Goal: Entertainment & Leisure: Browse casually

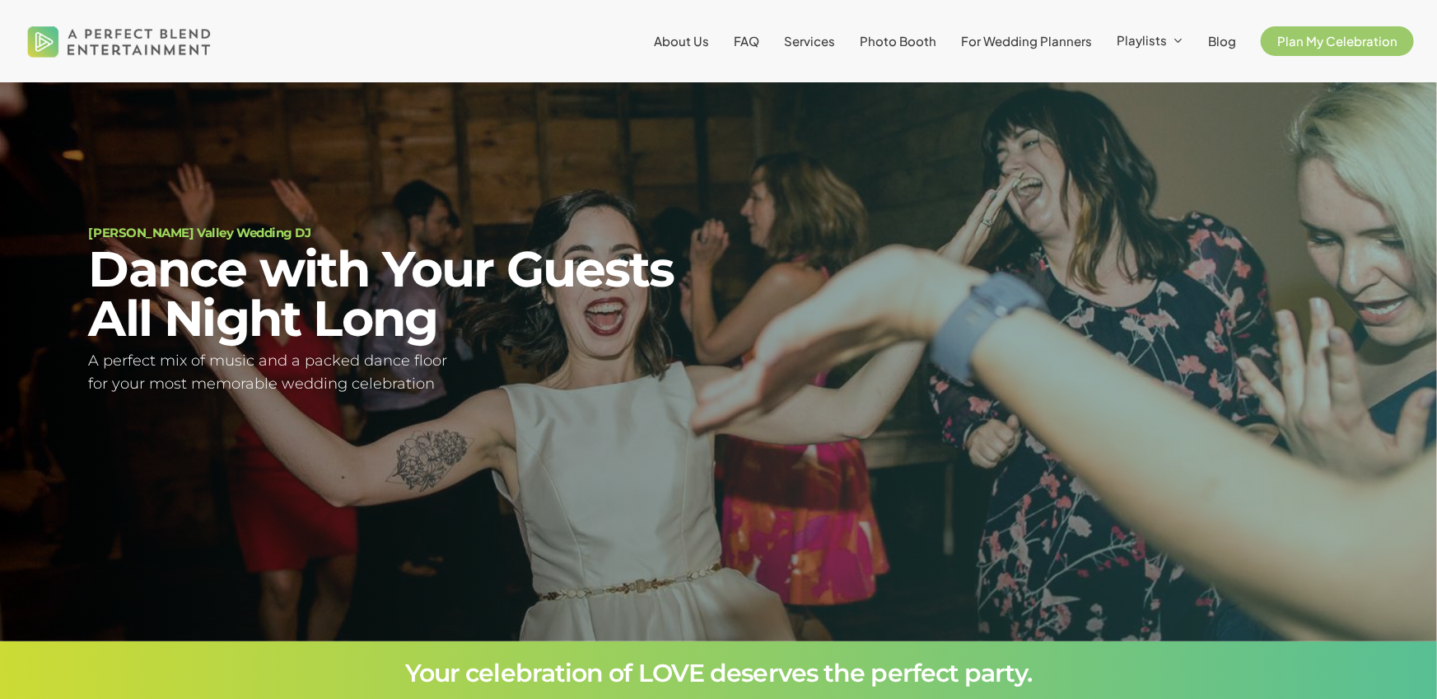
scroll to position [124, 0]
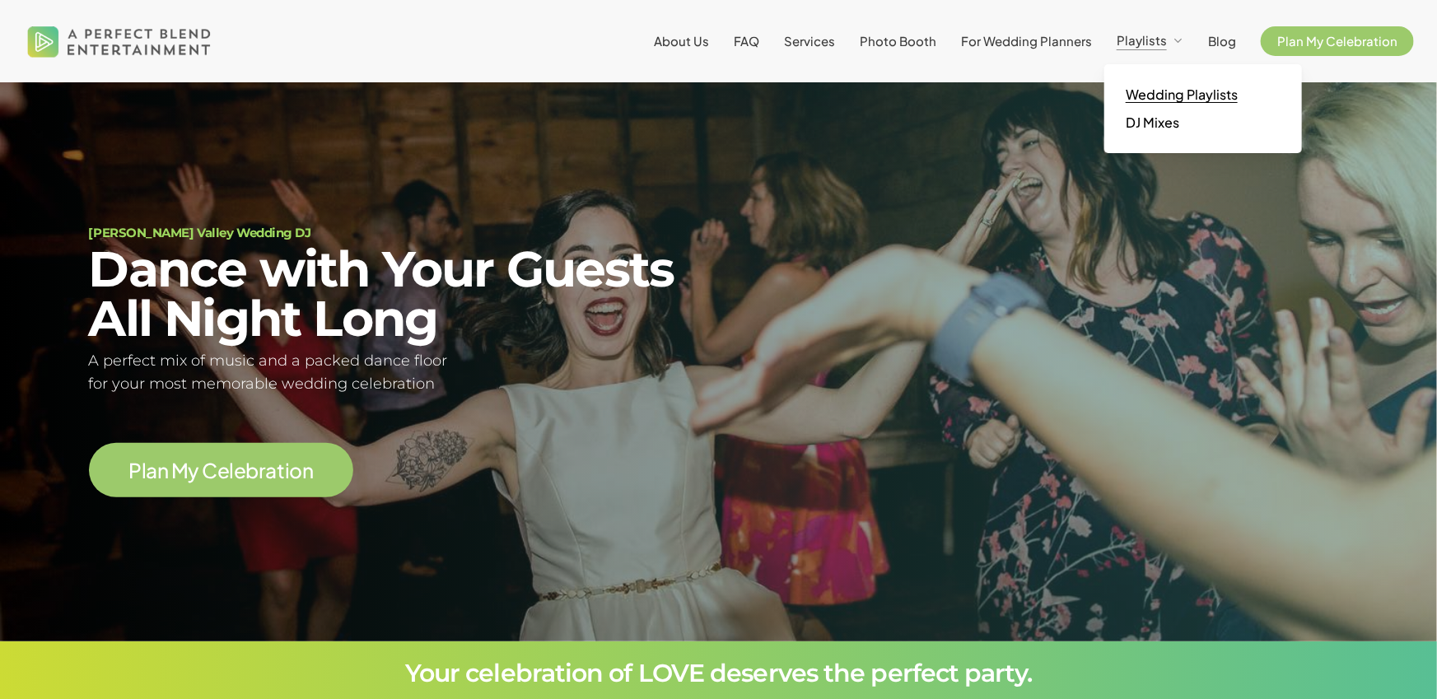
click at [1185, 90] on span "Wedding Playlists" at bounding box center [1181, 94] width 112 height 17
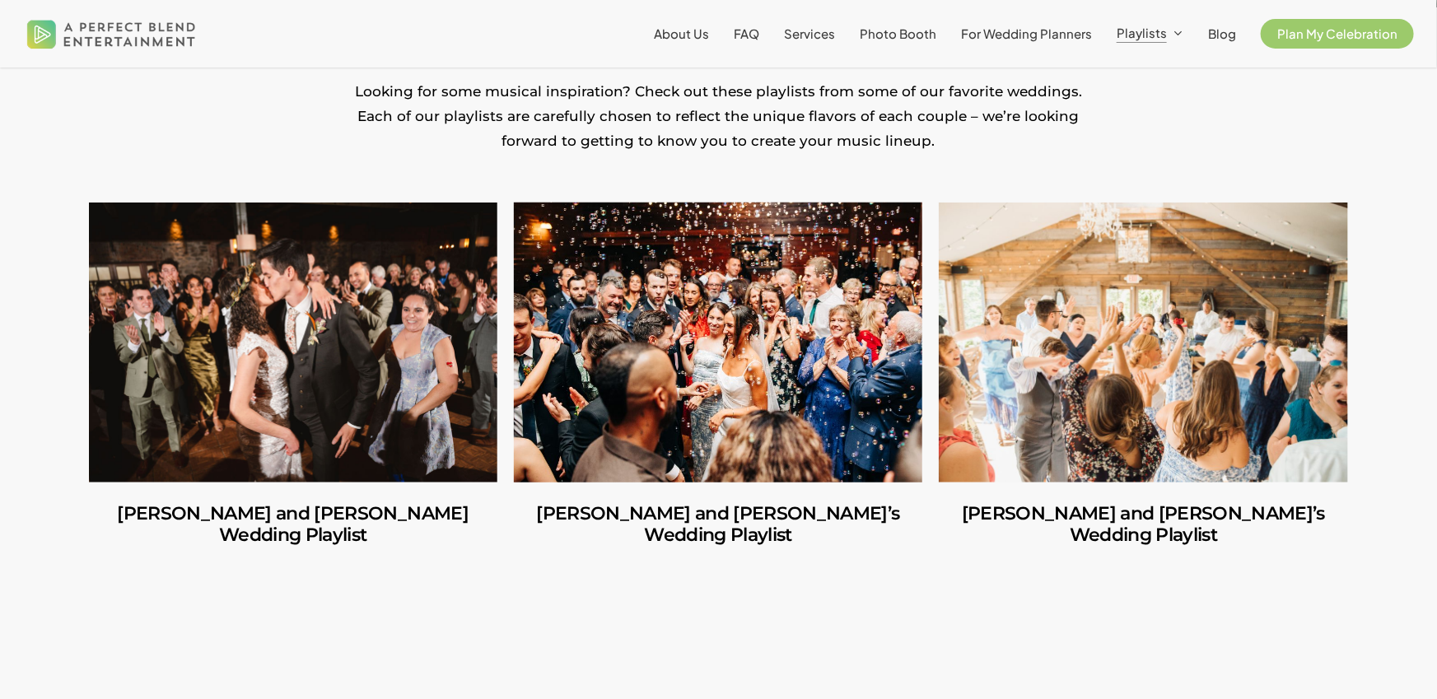
scroll to position [426, 0]
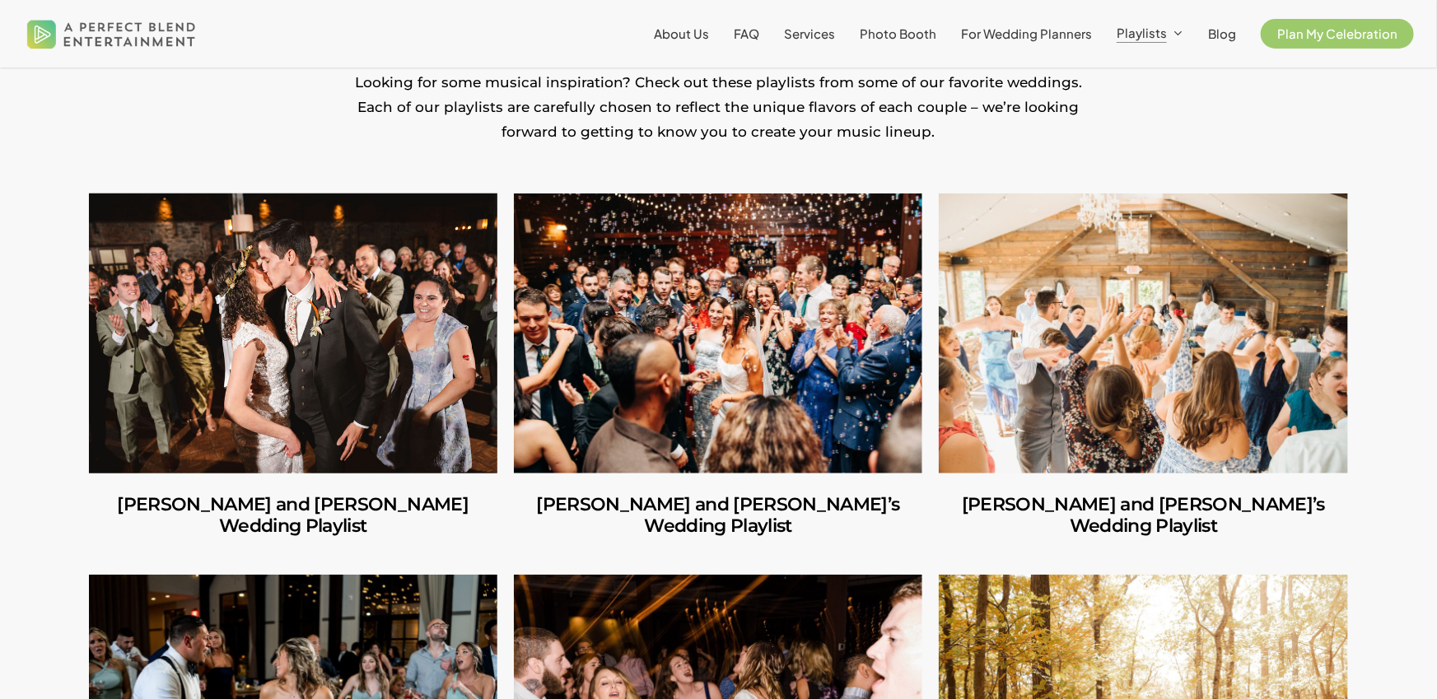
click at [178, 263] on link "Amber and Cooper’s Wedding Playlist" at bounding box center [293, 333] width 408 height 280
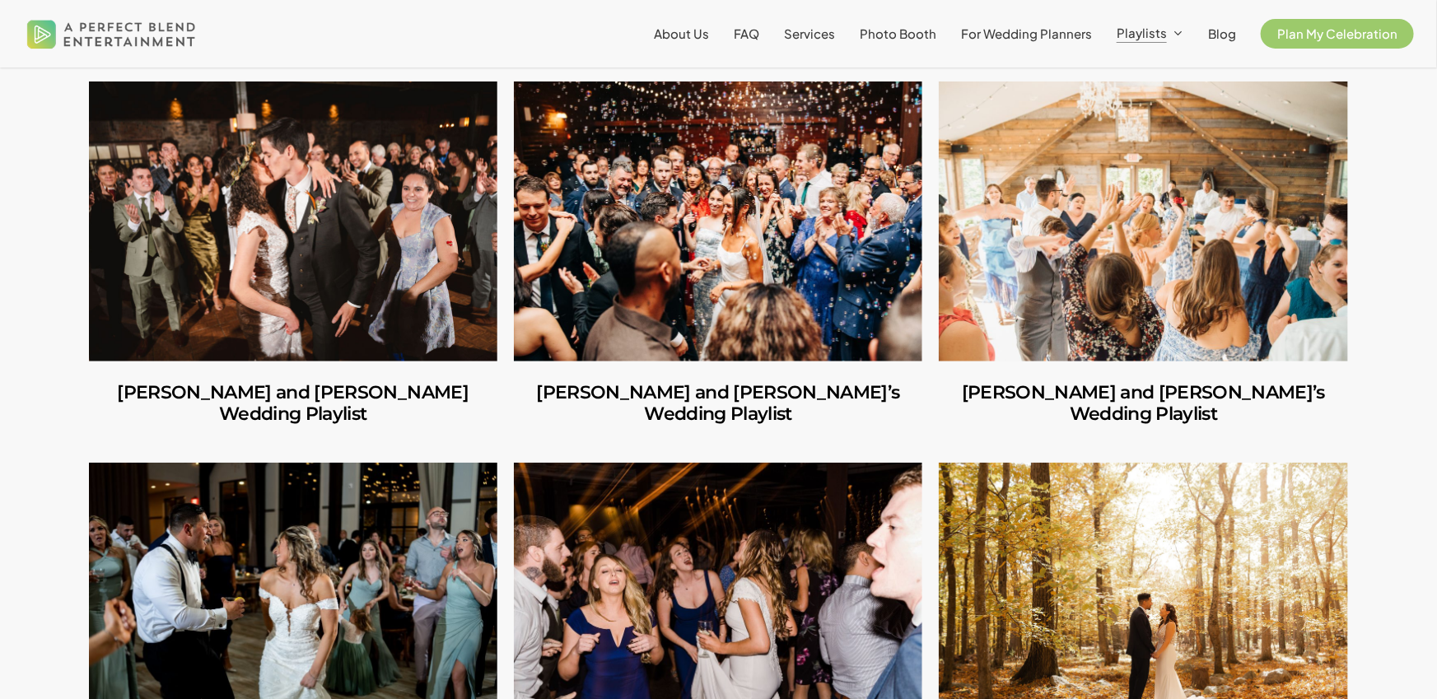
scroll to position [541, 0]
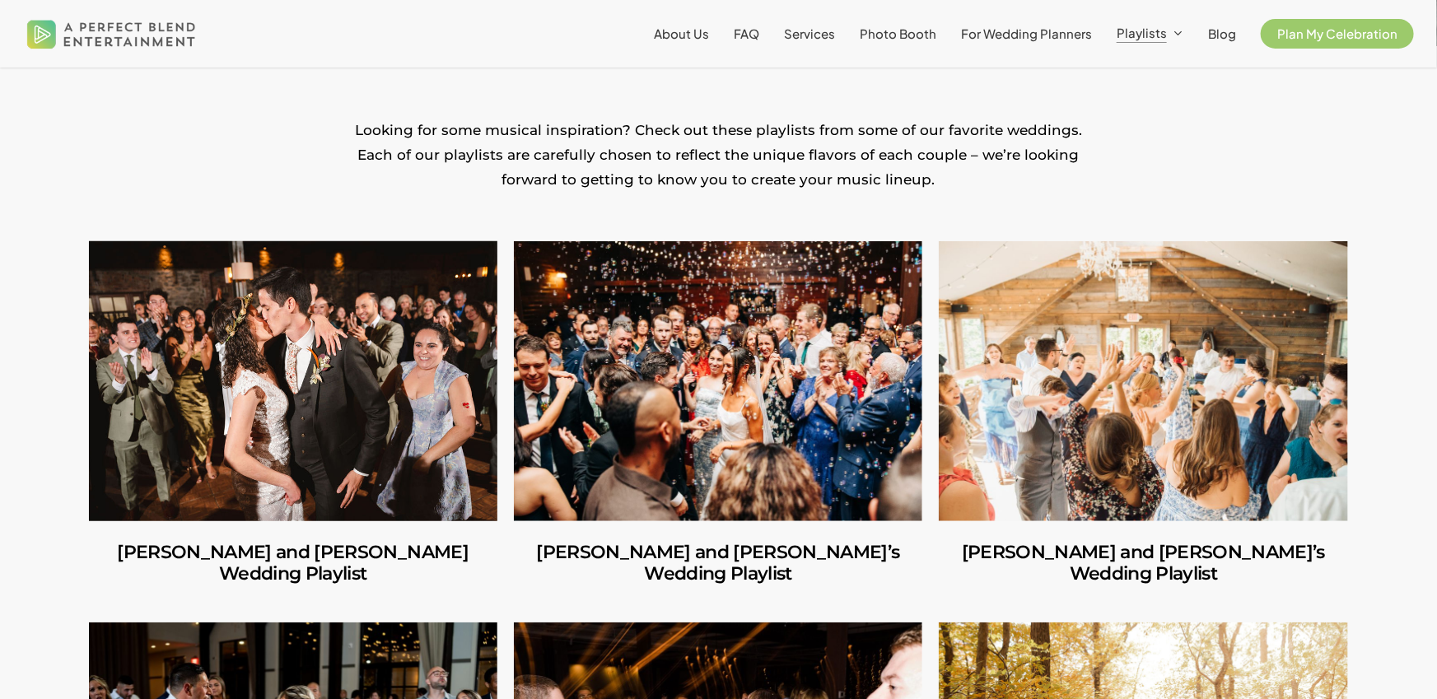
scroll to position [356, 0]
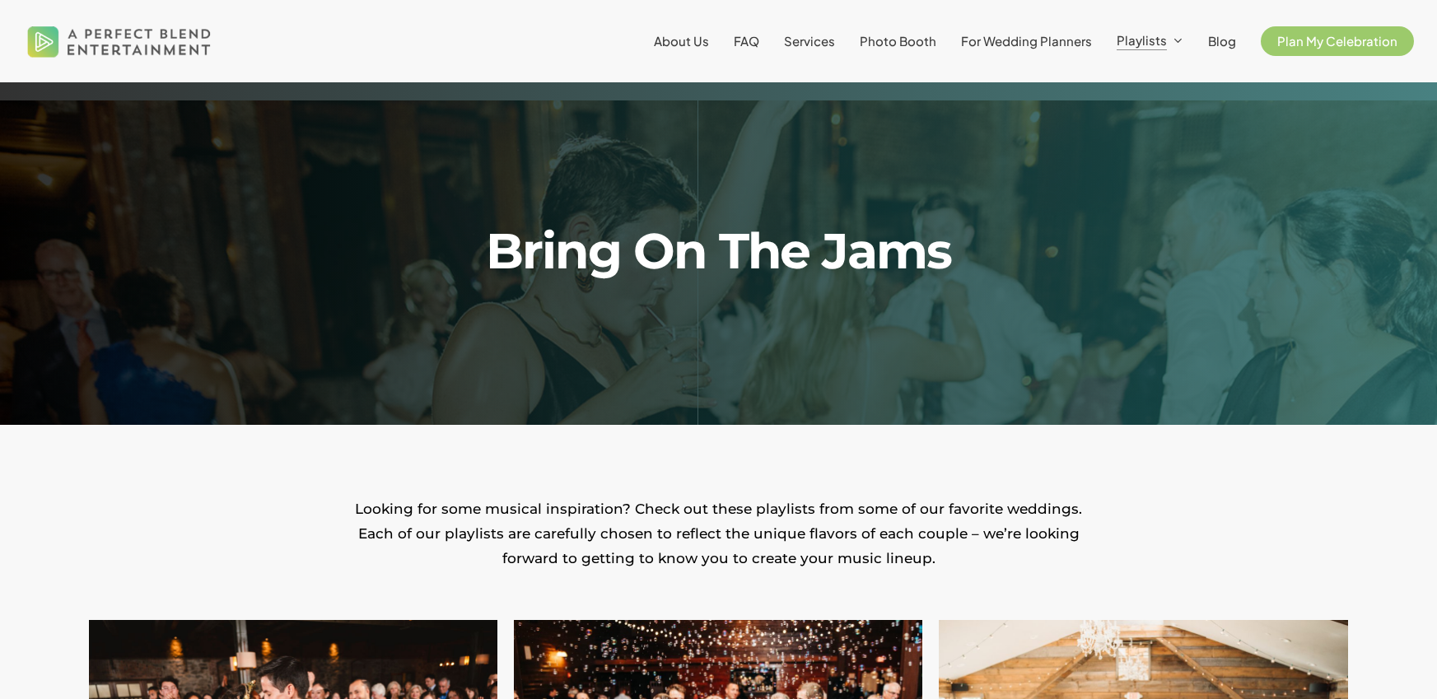
scroll to position [258, 0]
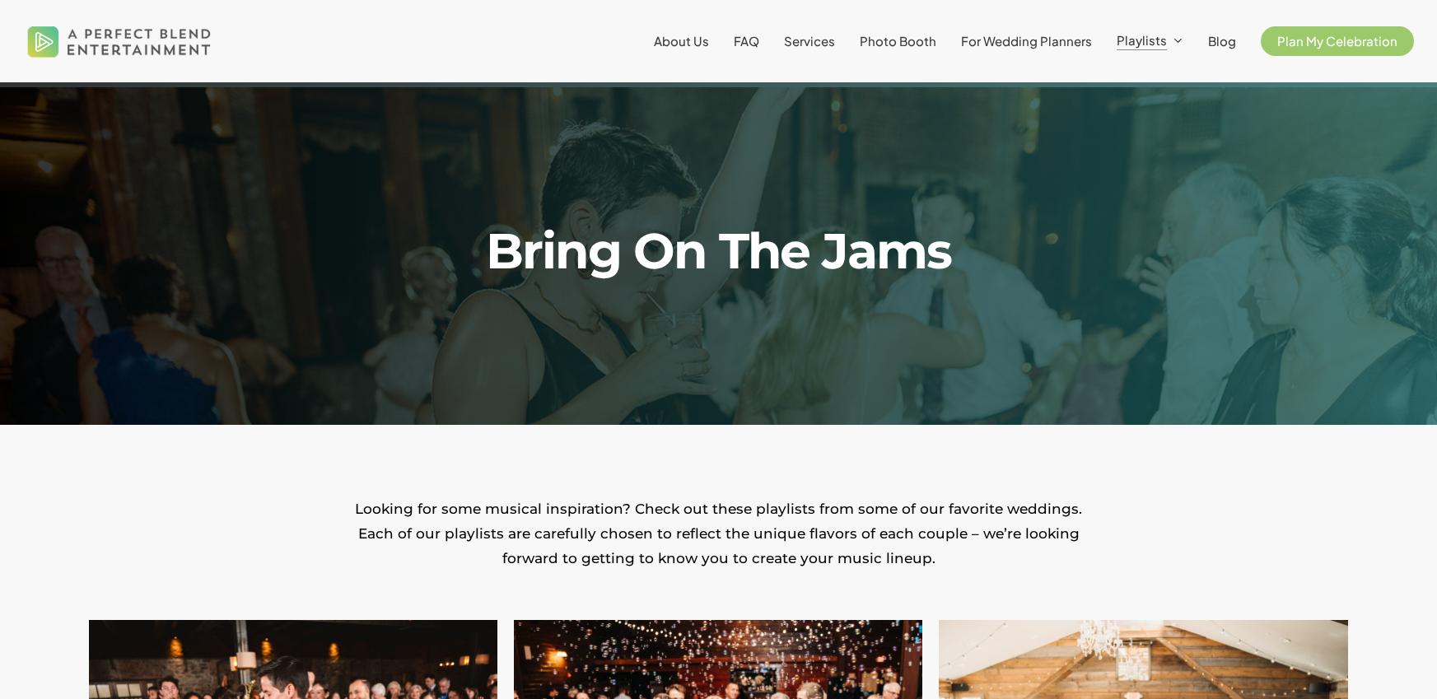
scroll to position [189, 0]
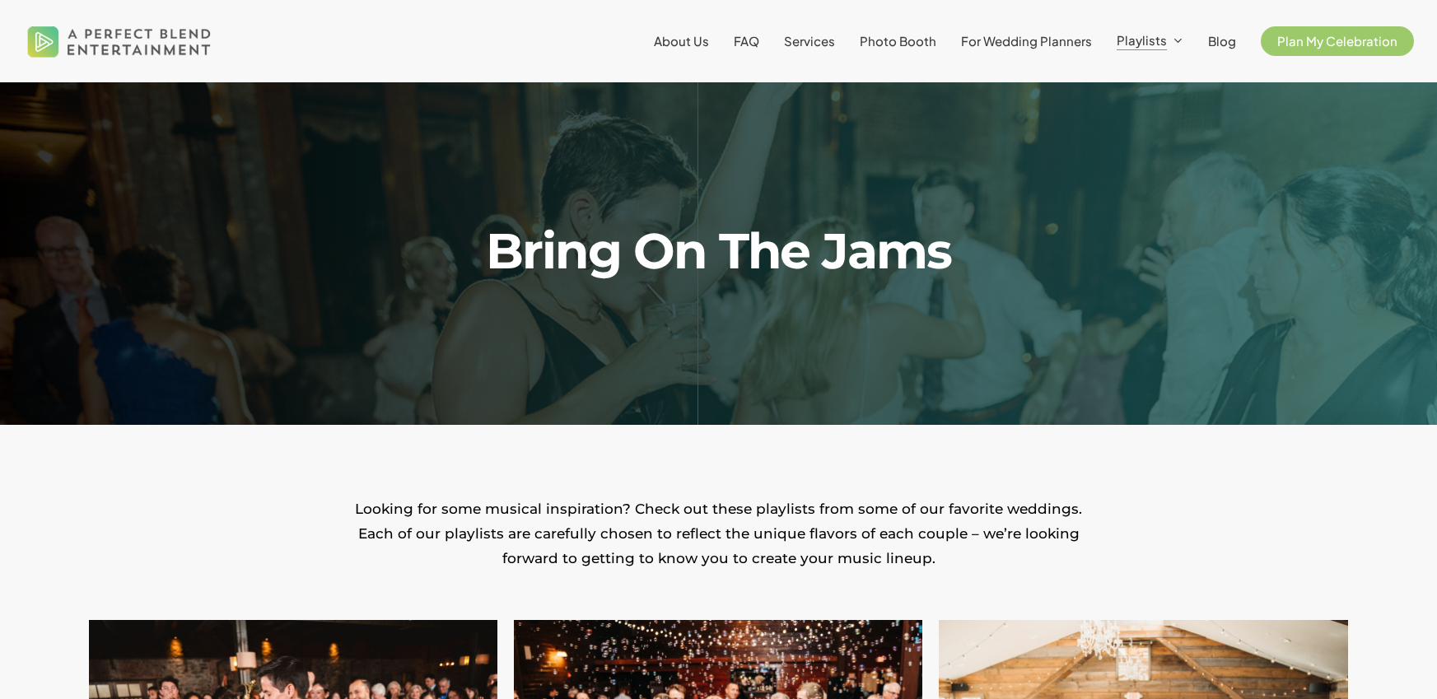
scroll to position [140, 0]
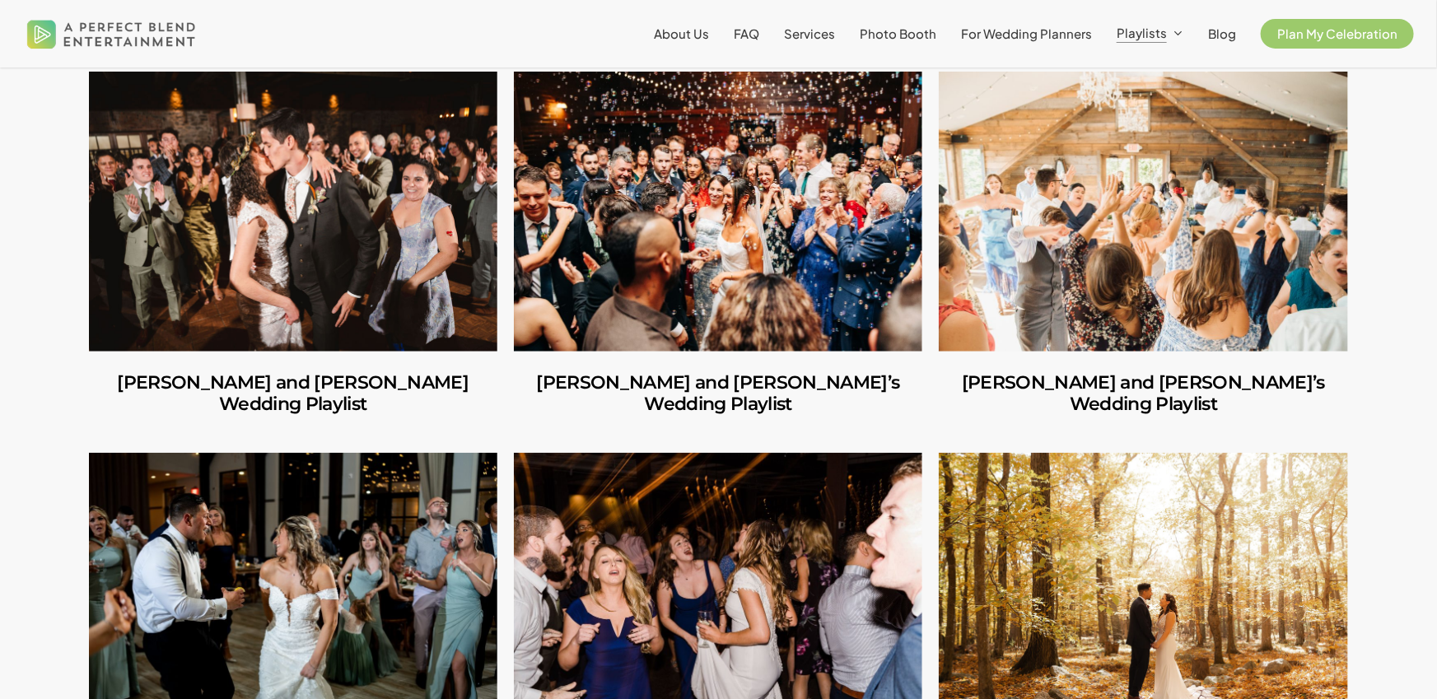
scroll to position [547, 0]
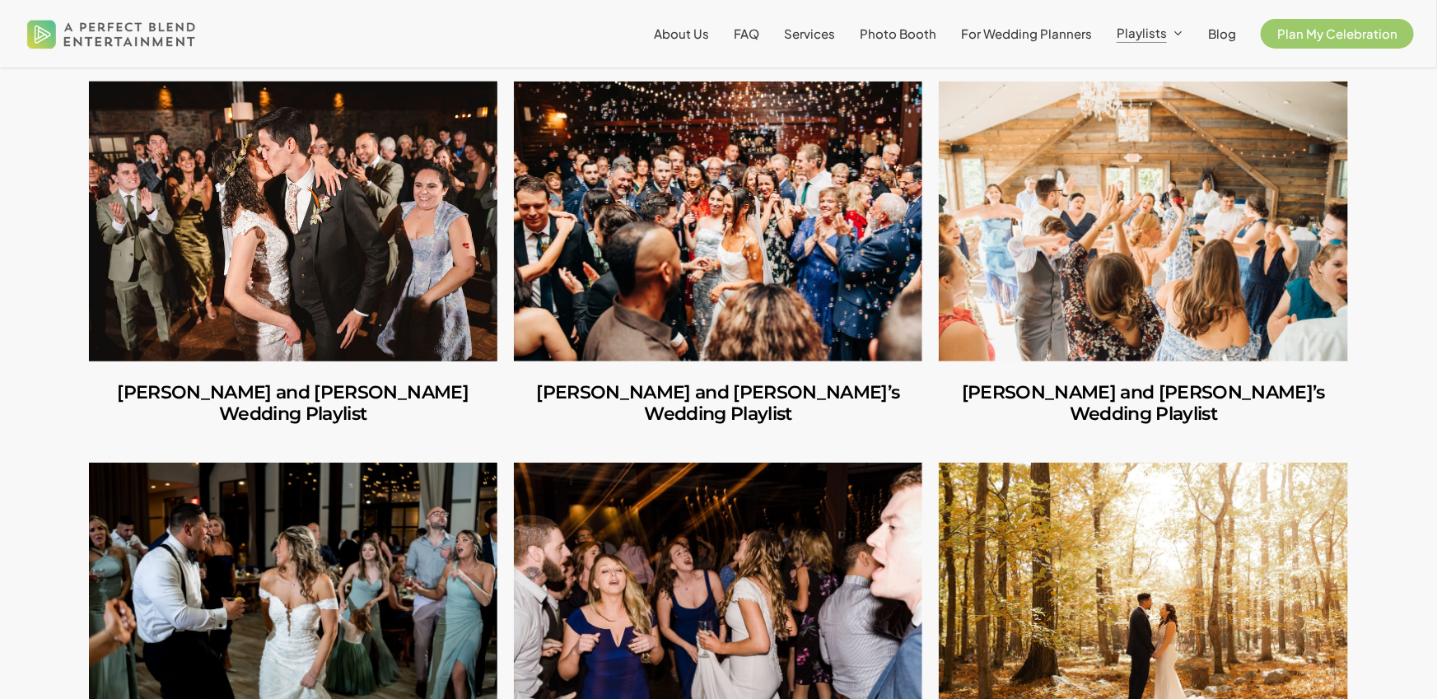
scroll to position [537, 0]
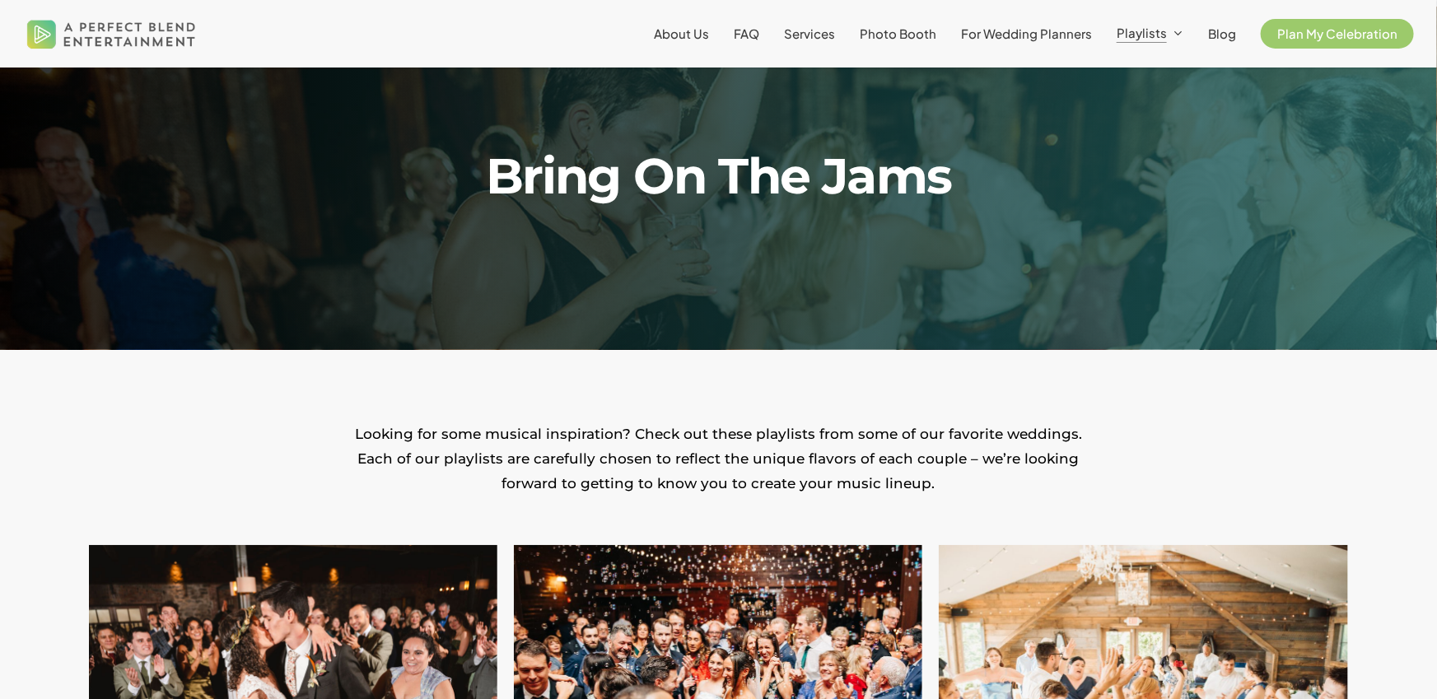
scroll to position [68, 0]
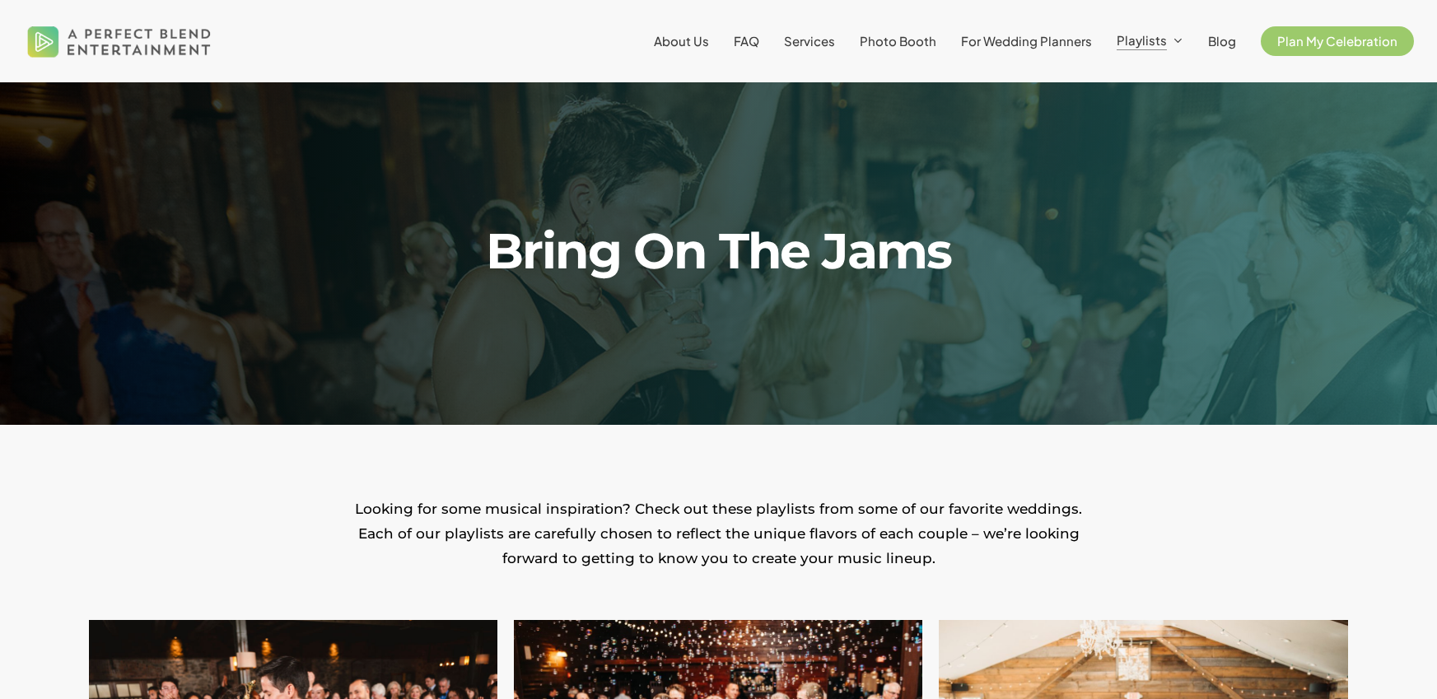
scroll to position [68, 0]
